Goal: Information Seeking & Learning: Find specific fact

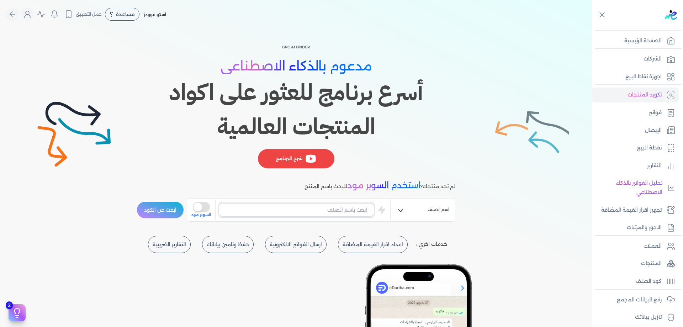
click at [360, 207] on input "text" at bounding box center [296, 210] width 153 height 14
click at [175, 205] on button "ابحث عن الكود" at bounding box center [160, 209] width 47 height 17
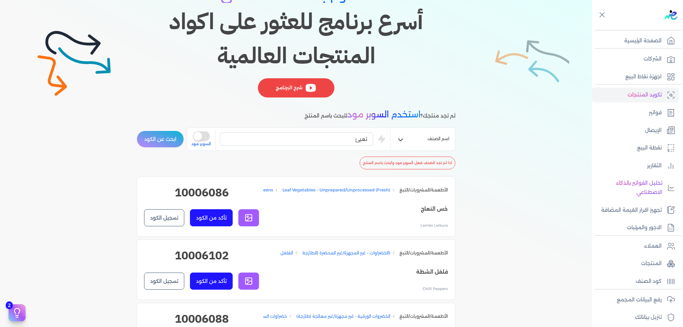
scroll to position [71, 0]
click at [327, 139] on input "تعبئ" at bounding box center [296, 139] width 153 height 14
type input "خدما"
click at [204, 143] on span "السوبر مود" at bounding box center [201, 144] width 20 height 6
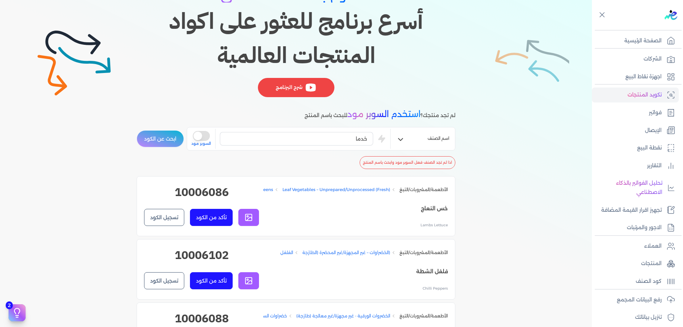
click at [404, 134] on button "اسم الصنف" at bounding box center [423, 139] width 64 height 14
click at [406, 138] on button "اسم الصنف" at bounding box center [423, 139] width 64 height 14
click at [301, 141] on input "خدما" at bounding box center [296, 139] width 153 height 14
click at [211, 138] on div "خدما is super mode السوبر مود" at bounding box center [290, 139] width 199 height 20
click at [208, 138] on button "is super mode" at bounding box center [201, 136] width 17 height 10
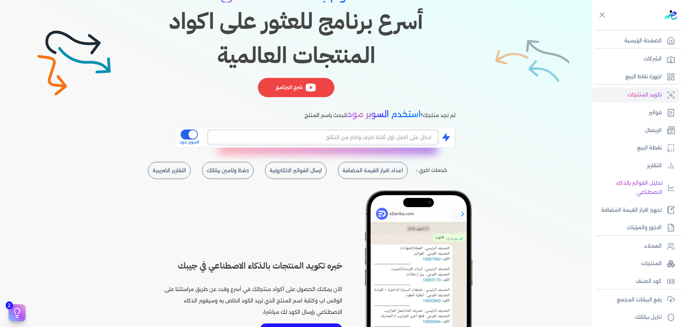
click at [306, 138] on input "text" at bounding box center [322, 138] width 229 height 14
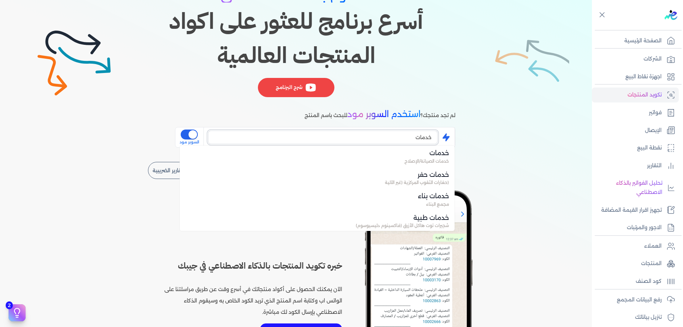
type input "خدمات"
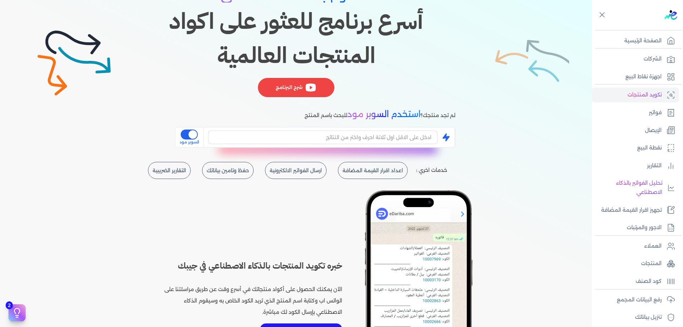
click at [214, 93] on div "GPC AI Finder مدعوم بالذكاء الاصطناعي أسرع برنامج للعثور على اكواد المنتجات الع…" at bounding box center [296, 37] width 319 height 131
drag, startPoint x: 273, startPoint y: 129, endPoint x: 278, endPoint y: 129, distance: 5.3
click at [278, 129] on div at bounding box center [322, 137] width 229 height 19
click at [284, 133] on input "text" at bounding box center [322, 138] width 229 height 14
click at [288, 133] on input "text" at bounding box center [322, 138] width 229 height 14
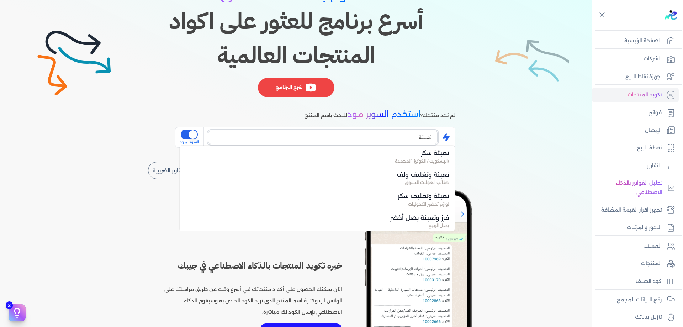
type input "تعبئة"
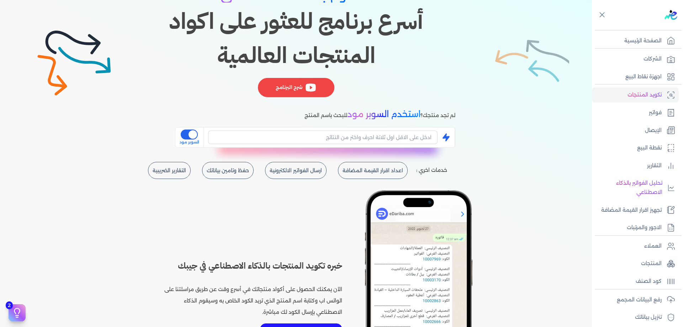
click at [445, 139] on icon at bounding box center [446, 137] width 9 height 9
click at [448, 136] on icon at bounding box center [446, 137] width 7 height 8
click at [428, 137] on input "text" at bounding box center [322, 138] width 229 height 14
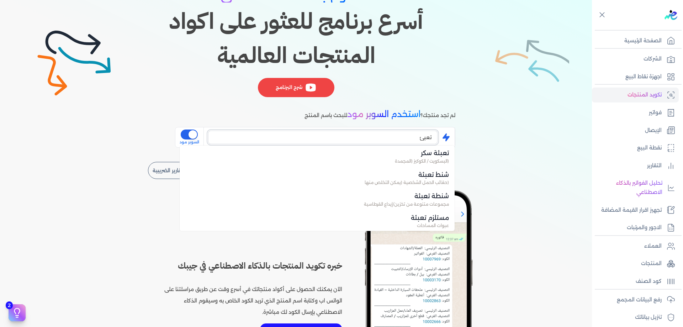
click at [424, 139] on input "تعبئ" at bounding box center [322, 138] width 229 height 14
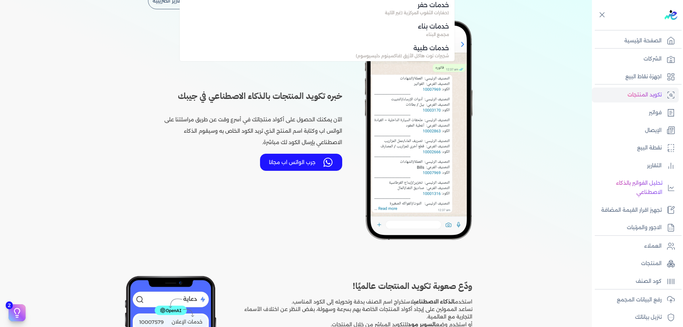
type input "خدمات"
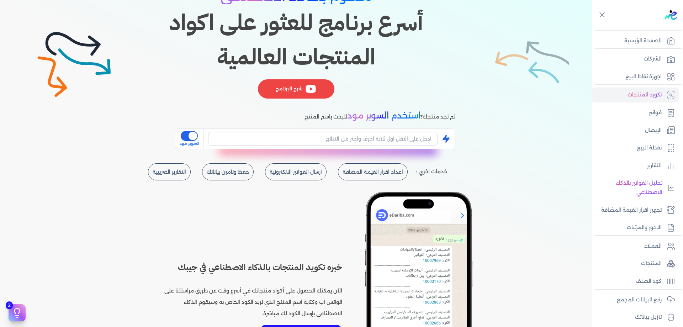
scroll to position [50, 0]
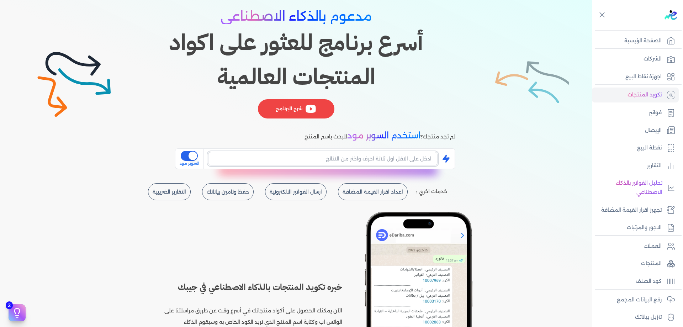
click at [383, 159] on input "text" at bounding box center [322, 159] width 229 height 14
click at [384, 159] on input "text" at bounding box center [322, 159] width 229 height 14
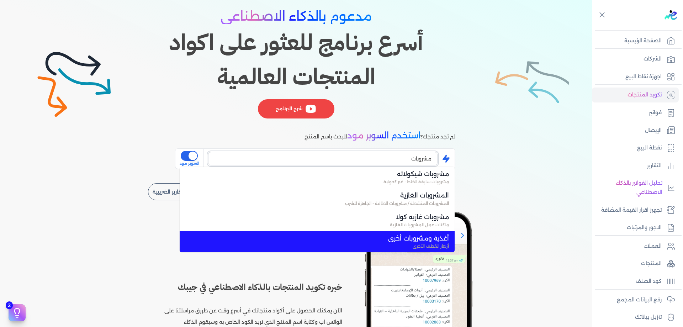
scroll to position [215, 0]
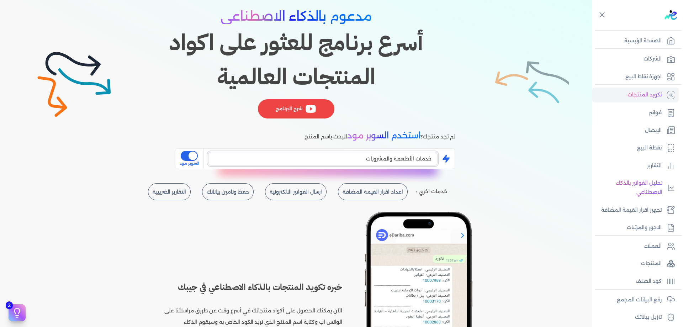
click at [336, 163] on input "خدمات الأطعمة والمشروبات" at bounding box center [322, 159] width 229 height 14
click at [338, 162] on input "خدمات الأطعمة والمشروبات" at bounding box center [322, 159] width 229 height 14
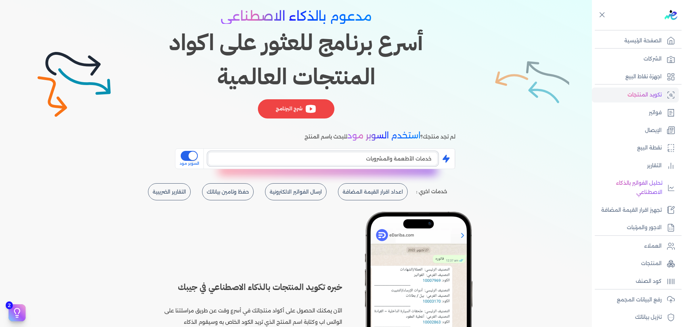
click at [339, 162] on input "خدمات الأطعمة والمشروبات" at bounding box center [322, 159] width 229 height 14
click at [335, 169] on div "خدمات الأطعمة والمشروبات is super mode السوبر مود اذا لم تجد الصنف فعل السوبر م…" at bounding box center [296, 158] width 319 height 21
click at [333, 158] on input "خدمات الأطعمة والمشروبات" at bounding box center [322, 159] width 229 height 14
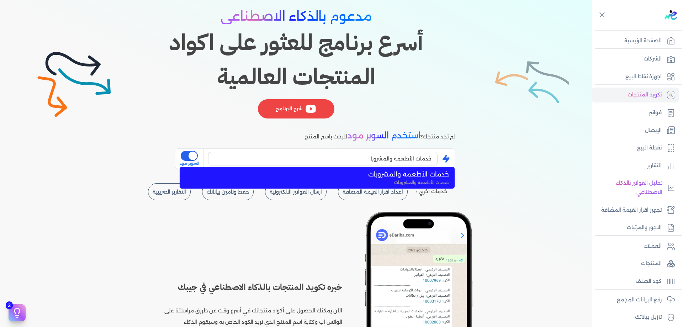
click at [279, 181] on span "خدمات الأطعمة والمشروبات" at bounding box center [321, 182] width 255 height 6
type input "خدمات الأطعمة والمشروبات"
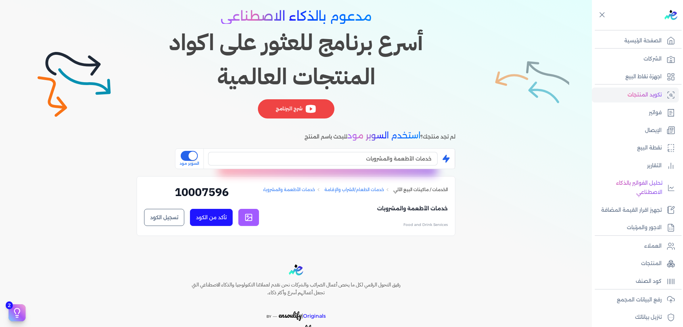
click at [273, 228] on p "Food and Drink Services" at bounding box center [355, 224] width 185 height 7
click at [215, 222] on button "تأكد من الكود" at bounding box center [211, 217] width 43 height 17
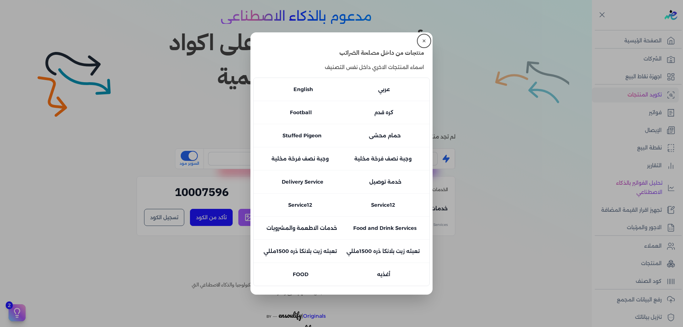
click at [461, 130] on button "close" at bounding box center [341, 163] width 683 height 327
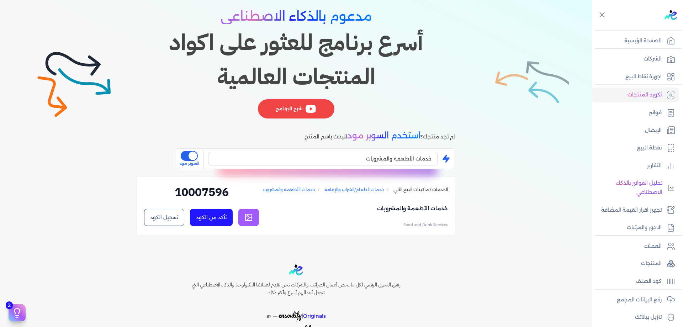
click at [176, 192] on h2 "10007596" at bounding box center [201, 195] width 115 height 22
copy div "10007596 تأكد من الكود تسجيل الكود ✕"
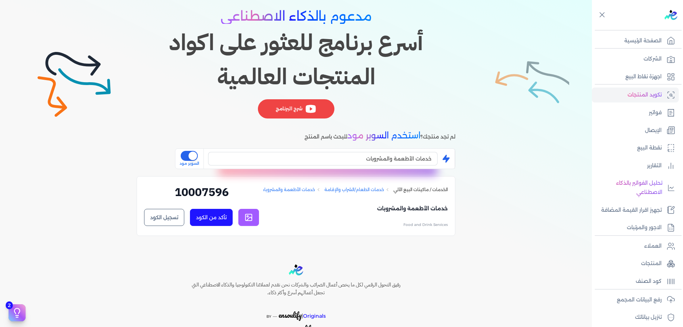
click at [174, 219] on button "تسجيل الكود" at bounding box center [164, 217] width 40 height 17
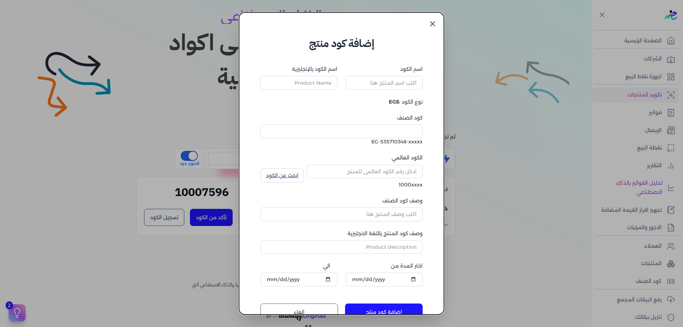
type input "خدمات الأطعمة والمشروبات"
type input "Food and Drink Services"
type input "10007596"
type input "خدمات الأطعمة والمشروبات"
type input "Food and Drink Services"
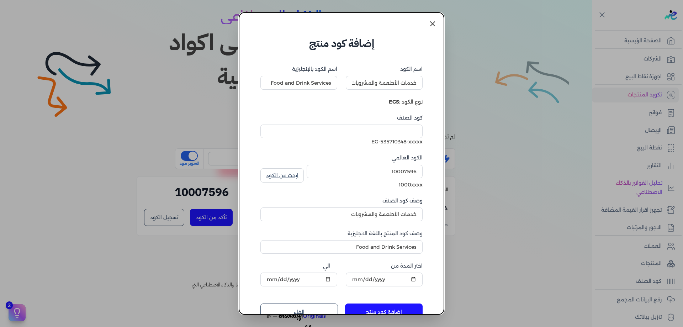
click at [434, 25] on icon at bounding box center [432, 24] width 9 height 9
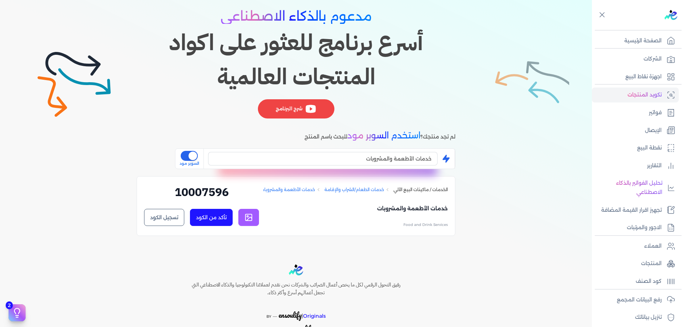
click at [255, 219] on link at bounding box center [248, 217] width 21 height 17
click at [309, 236] on div "الخدمات / ماكينات البيع الآلي خدمات الطعام/الشراب والإقامة خدمات الأطعمة والمشر…" at bounding box center [296, 206] width 319 height 60
click at [382, 162] on input "خدمات الأطعمة والمشروبات" at bounding box center [322, 159] width 229 height 14
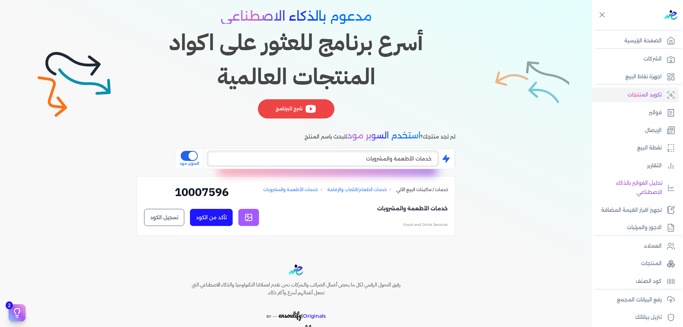
click at [382, 162] on input "خدمات الأطعمة والمشروبات" at bounding box center [322, 159] width 229 height 14
type input "ب"
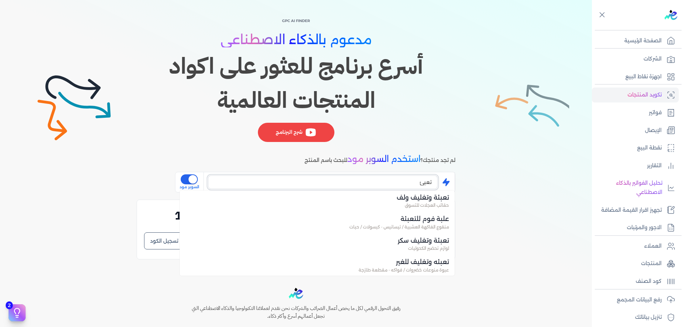
scroll to position [108, 0]
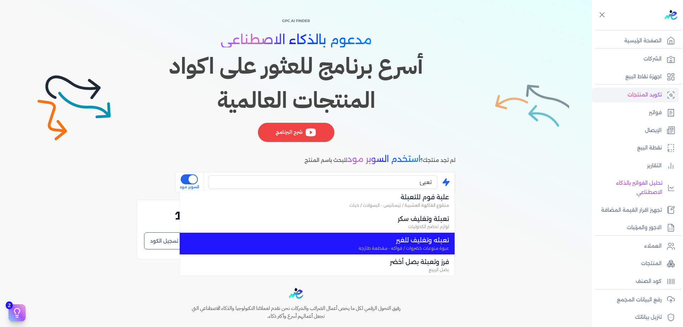
click at [437, 236] on span "تعبئه وتغليف للغير" at bounding box center [321, 240] width 255 height 9
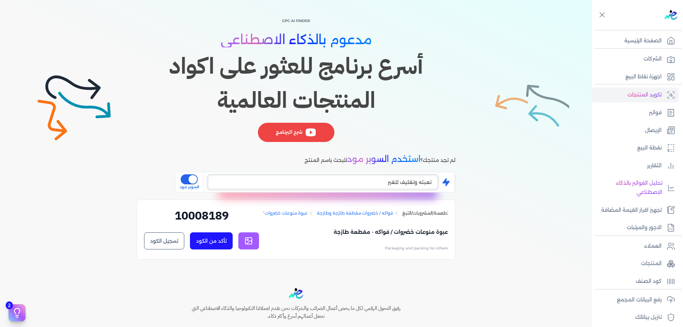
click at [437, 176] on input "تعبئه وتغليف للغير" at bounding box center [322, 182] width 229 height 14
click at [396, 180] on input "تعبئه وتغليف للغير" at bounding box center [322, 182] width 229 height 14
click at [223, 218] on h2 "10008189" at bounding box center [201, 218] width 115 height 22
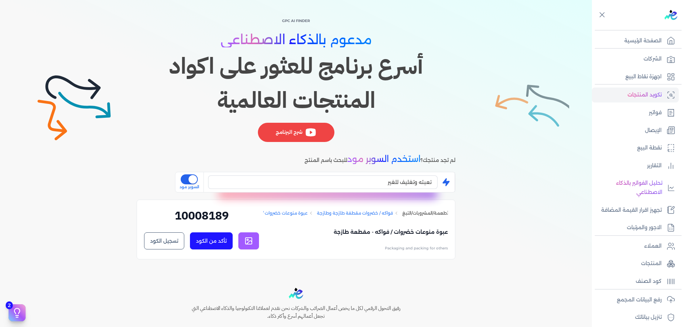
drag, startPoint x: 211, startPoint y: 212, endPoint x: 239, endPoint y: 216, distance: 28.8
click at [236, 214] on h2 "10008189" at bounding box center [201, 218] width 115 height 22
click at [223, 211] on h2 "10008189" at bounding box center [201, 218] width 115 height 22
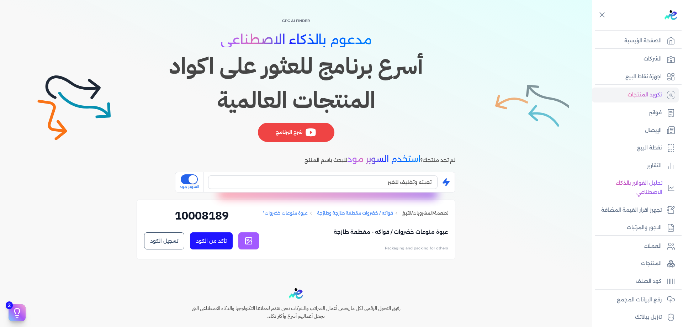
copy div "10008189 تأكد من الكود تسجيل الكود ✕"
click at [401, 179] on input "تعبئه وتغليف للغير" at bounding box center [322, 182] width 229 height 14
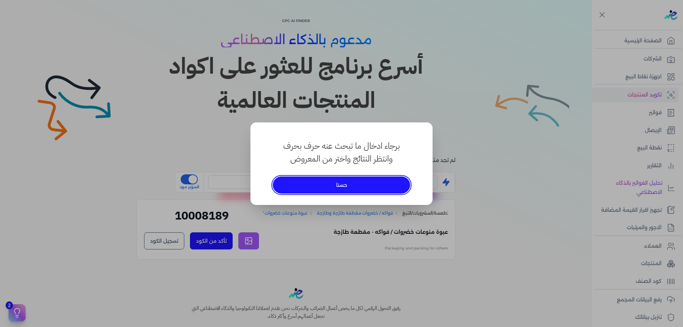
click at [384, 186] on button "حسنا" at bounding box center [342, 184] width 138 height 17
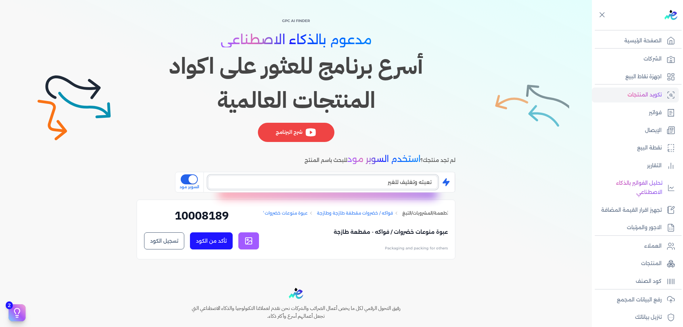
click at [386, 184] on input "تعبئه وتغليف للغير" at bounding box center [322, 182] width 229 height 14
type input "ب"
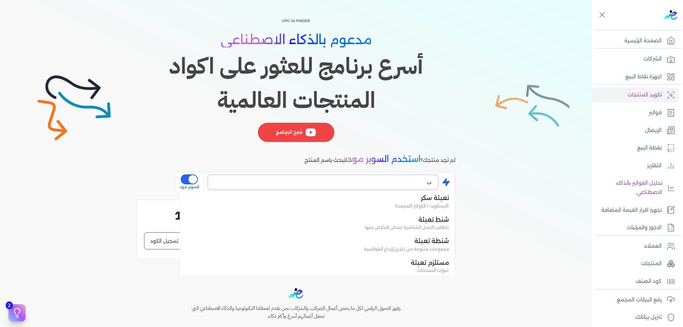
scroll to position [86, 0]
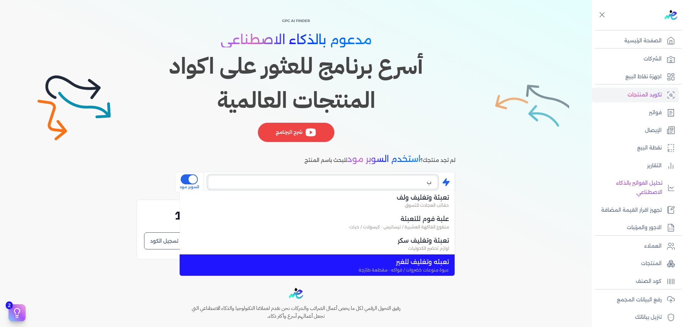
click at [386, 184] on input "ب" at bounding box center [322, 182] width 229 height 14
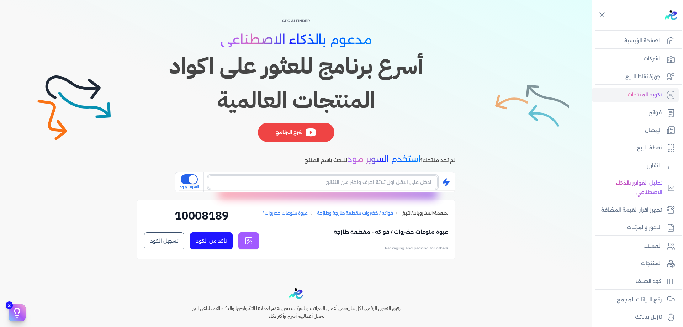
scroll to position [0, 0]
type input "ب"
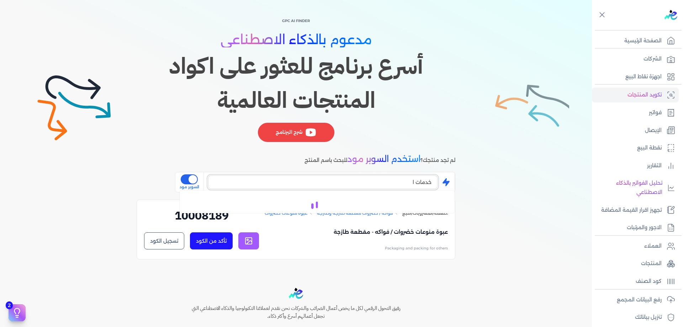
type input "خدمات الأطعمة والمشروبات"
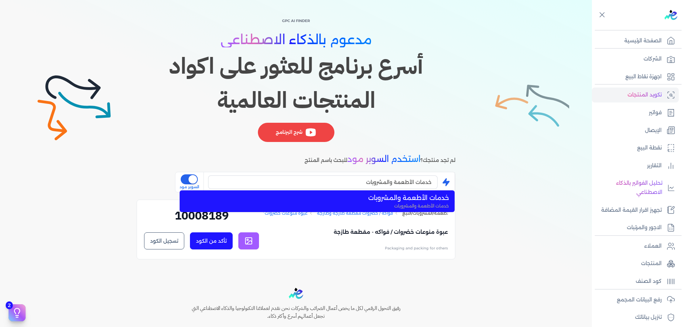
click at [404, 201] on span "خدمات الأطعمة والمشروبات" at bounding box center [321, 197] width 255 height 9
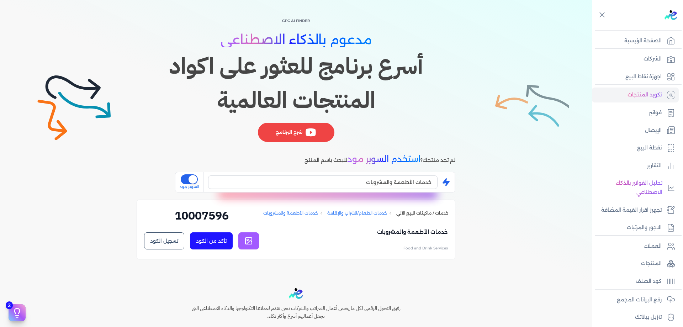
click at [533, 218] on div "GPC AI Finder مدعوم بالذكاء الاصطناعي أسرع برنامج للعثور على اكواد المنتجات الع…" at bounding box center [296, 137] width 592 height 271
